Goal: Information Seeking & Learning: Learn about a topic

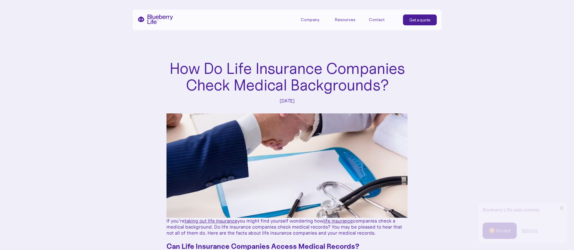
scroll to position [129, 0]
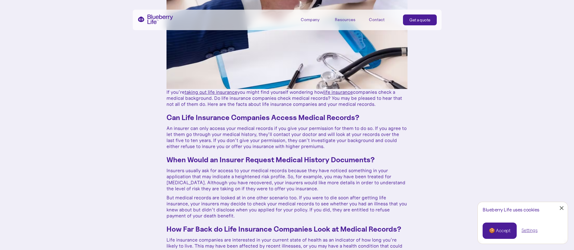
click at [562, 208] on div at bounding box center [562, 208] width 4 height 4
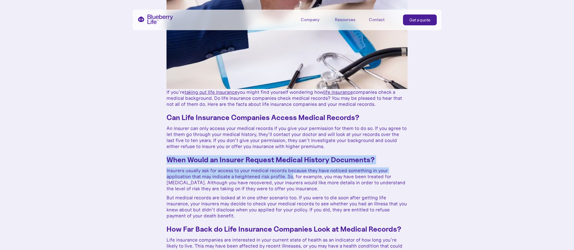
drag, startPoint x: 180, startPoint y: 154, endPoint x: 293, endPoint y: 175, distance: 115.3
click at [197, 128] on p "An insurer can only access your medical records if you give your permission for…" at bounding box center [287, 137] width 241 height 24
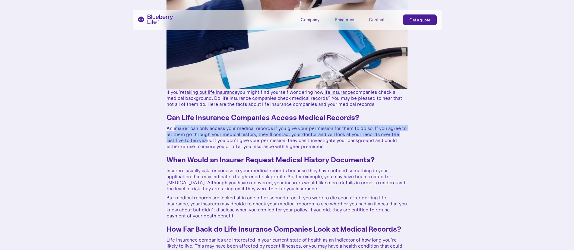
drag, startPoint x: 180, startPoint y: 127, endPoint x: 207, endPoint y: 137, distance: 28.9
click at [207, 138] on p "An insurer can only access your medical records if you give your permission for…" at bounding box center [287, 137] width 241 height 24
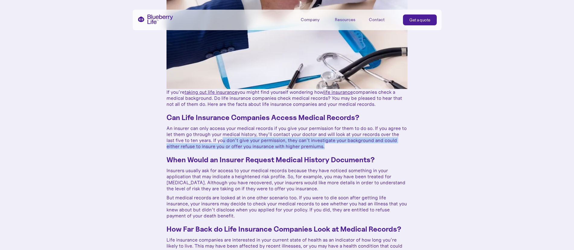
drag, startPoint x: 223, startPoint y: 141, endPoint x: 341, endPoint y: 147, distance: 118.4
click at [344, 146] on p "An insurer can only access your medical records if you give your permission for…" at bounding box center [287, 137] width 241 height 24
click at [325, 144] on p "An insurer can only access your medical records if you give your permission for…" at bounding box center [287, 137] width 241 height 24
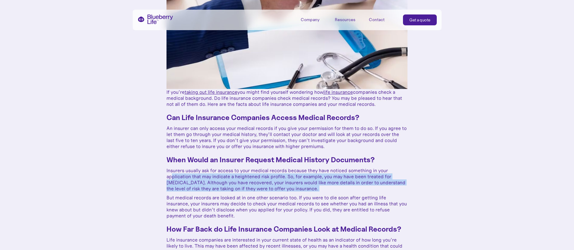
drag, startPoint x: 220, startPoint y: 183, endPoint x: 250, endPoint y: 203, distance: 35.8
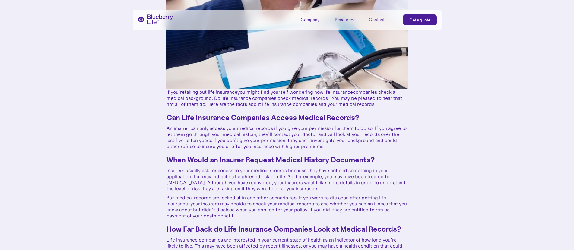
click at [177, 201] on p "But medical records are looked at in one other scenario too. If you were to die…" at bounding box center [287, 207] width 241 height 24
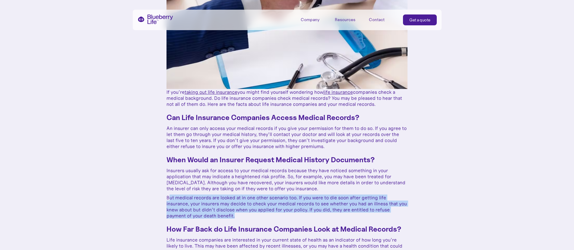
drag, startPoint x: 177, startPoint y: 198, endPoint x: 217, endPoint y: 212, distance: 42.8
click at [253, 214] on p "But medical records are looked at in one other scenario too. If you were to die…" at bounding box center [287, 207] width 241 height 24
click at [210, 211] on p "But medical records are looked at in one other scenario too. If you were to die…" at bounding box center [287, 207] width 241 height 24
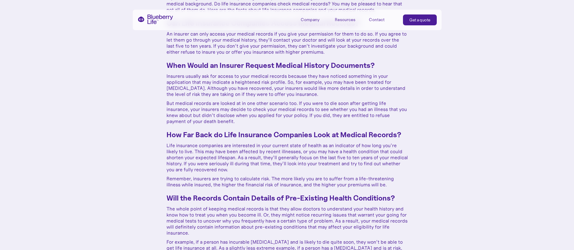
scroll to position [224, 0]
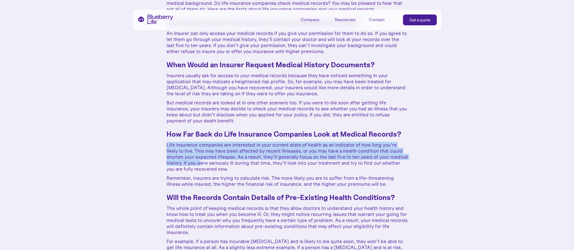
drag, startPoint x: 170, startPoint y: 145, endPoint x: 229, endPoint y: 179, distance: 67.7
click at [221, 167] on p "Life insurance companies are interested in your current state of health as an i…" at bounding box center [287, 157] width 241 height 30
